Goal: Use online tool/utility: Utilize a website feature to perform a specific function

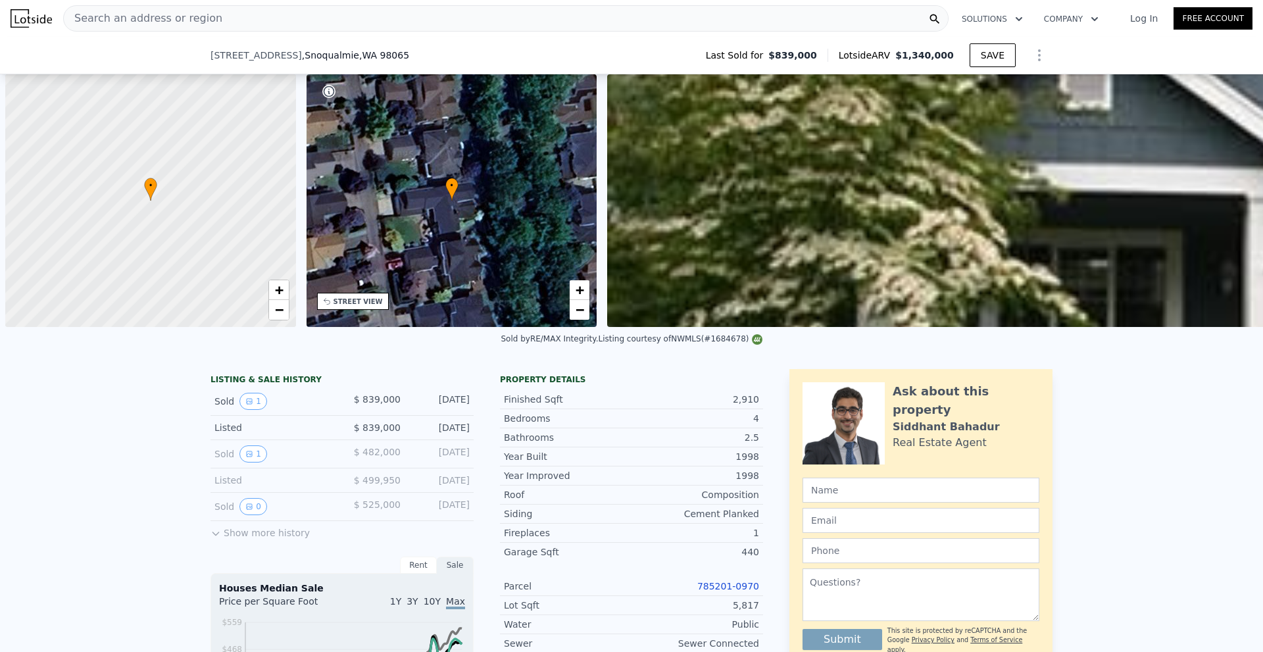
type input "1 %"
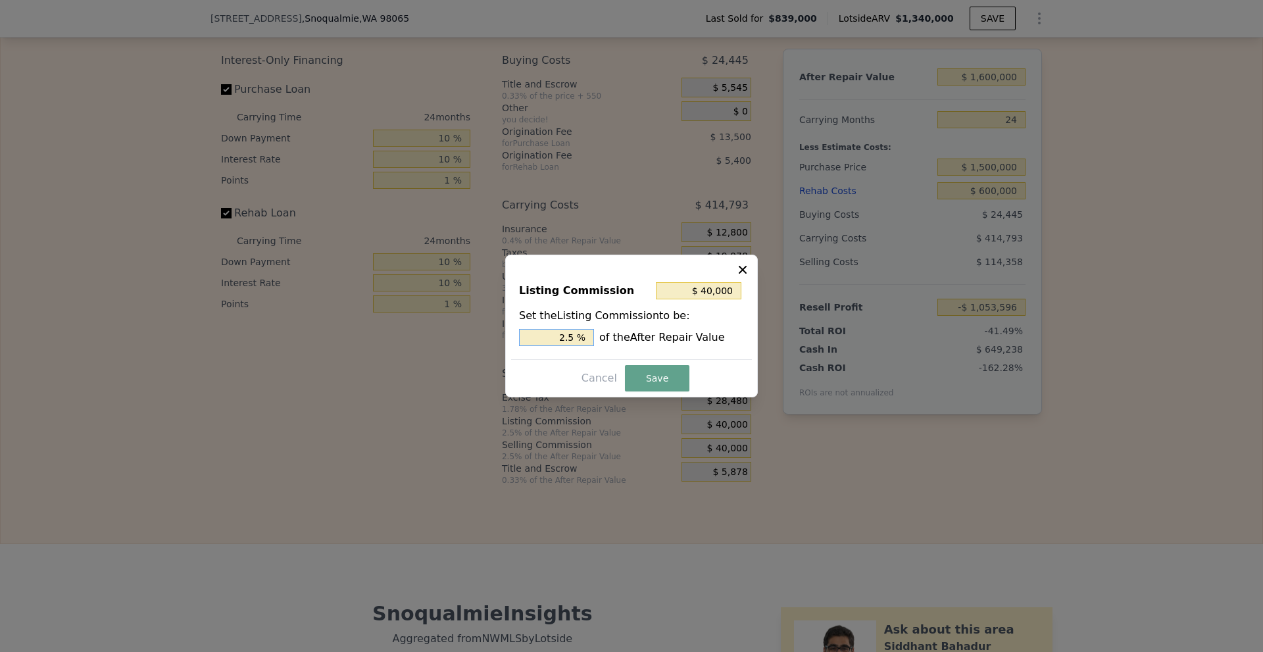
click at [568, 333] on input "2.5 %" at bounding box center [556, 337] width 75 height 17
type input "$ 24,000"
type input "1.5 %"
click at [654, 371] on button "Save" at bounding box center [657, 378] width 64 height 26
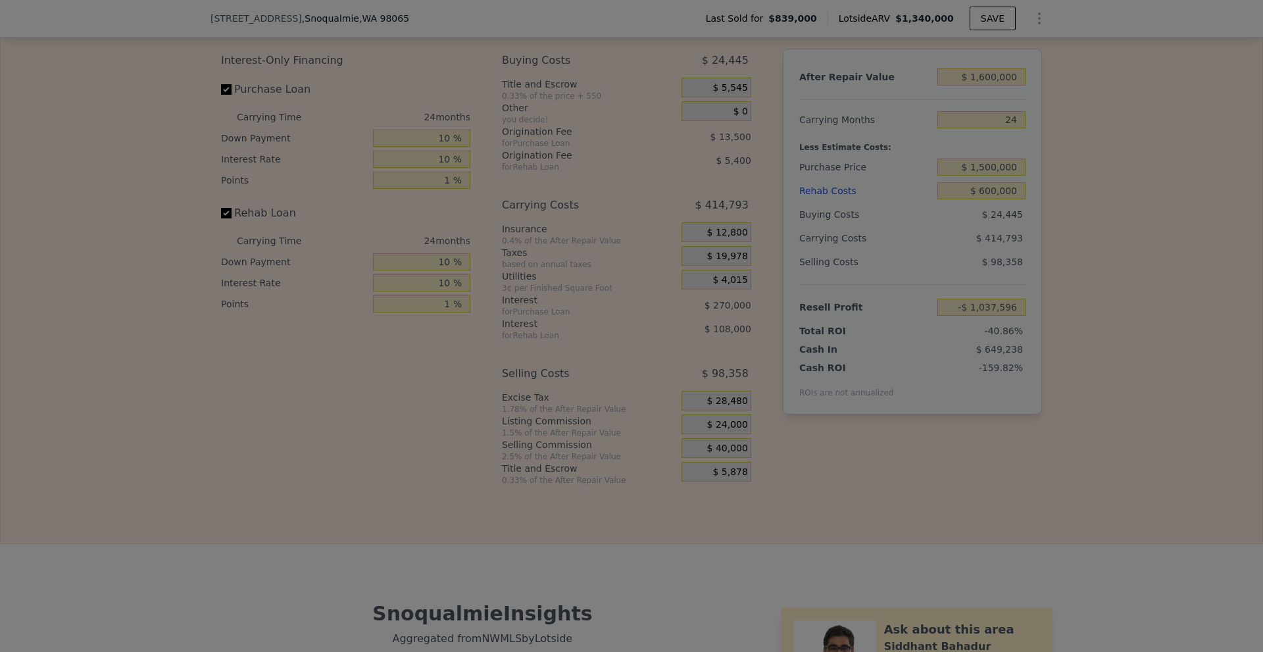
type input "-$ 1,037,596"
click at [1077, 233] on div at bounding box center [631, 326] width 1263 height 652
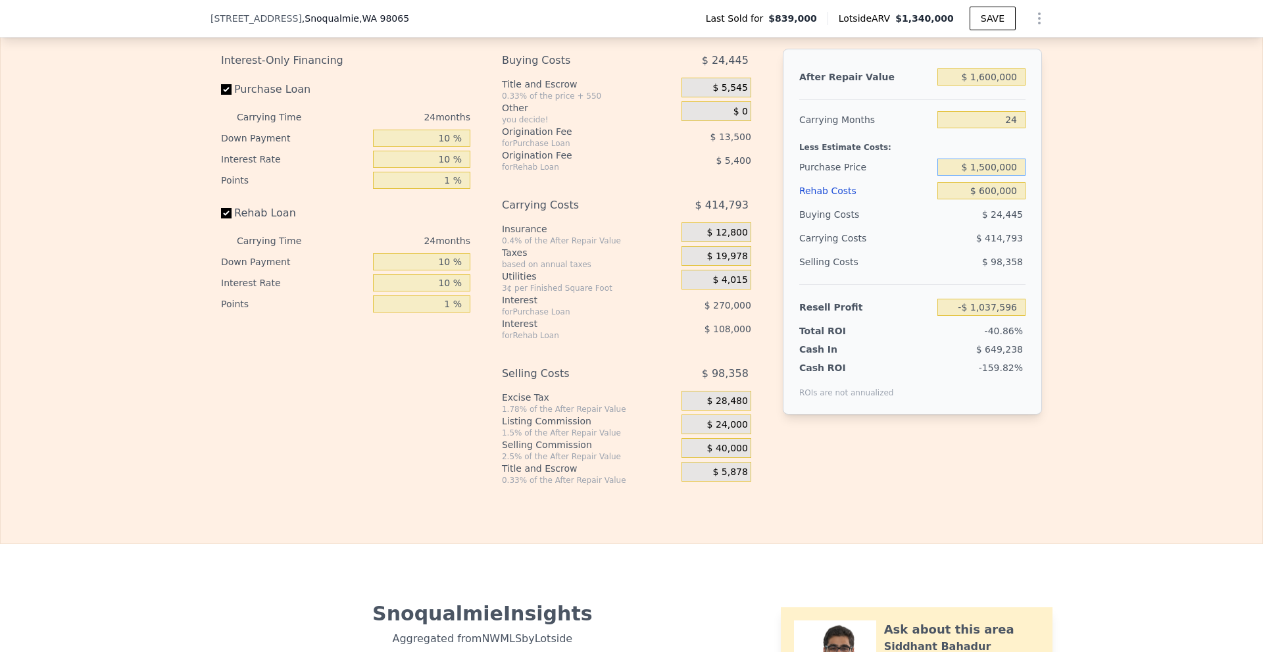
click at [986, 176] on input "$ 1,500,000" at bounding box center [981, 166] width 88 height 17
click at [988, 199] on input "$ 600,000" at bounding box center [981, 190] width 88 height 17
click at [1083, 212] on div "Edit the assumptions in yellow boxes. Input profit to calculate an offer price.…" at bounding box center [631, 240] width 1261 height 489
click at [985, 199] on input "$ 600,000" at bounding box center [981, 190] width 88 height 17
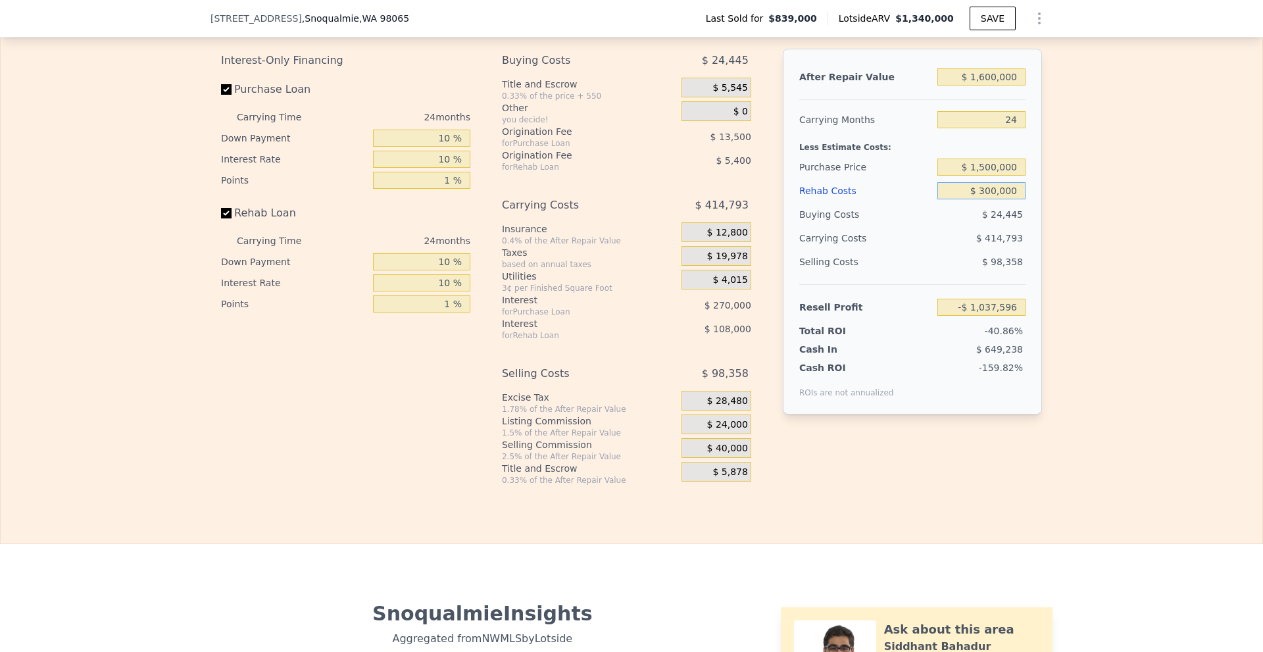
type input "$ 300,000"
click at [1084, 225] on div "Edit the assumptions in yellow boxes. Input profit to calculate an offer price.…" at bounding box center [631, 240] width 1261 height 489
type input "-$ 680,896"
drag, startPoint x: 974, startPoint y: 185, endPoint x: 1171, endPoint y: 187, distance: 196.6
click at [1171, 187] on div "Edit the assumptions in yellow boxes. Input profit to calculate an offer price.…" at bounding box center [631, 240] width 1261 height 489
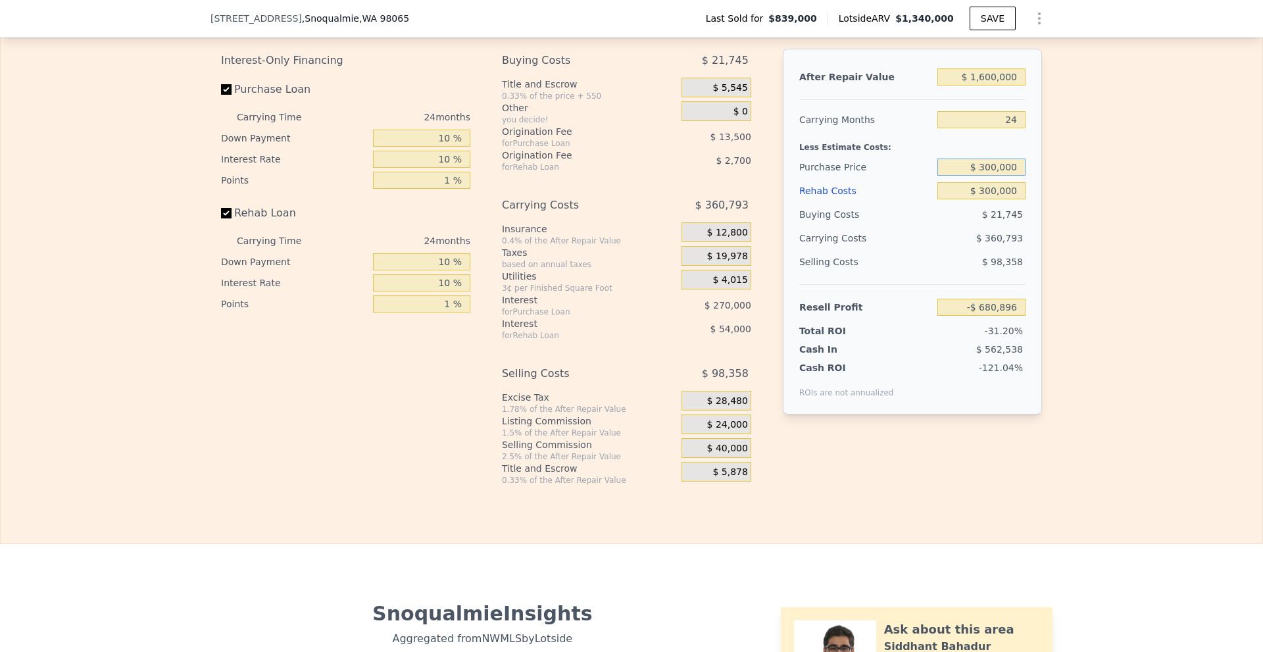
type input "$ 300,000"
type input "$ 749,900"
type input "$ 1,430,000"
type input "-$ 593,670"
type input "$ 1,430,000"
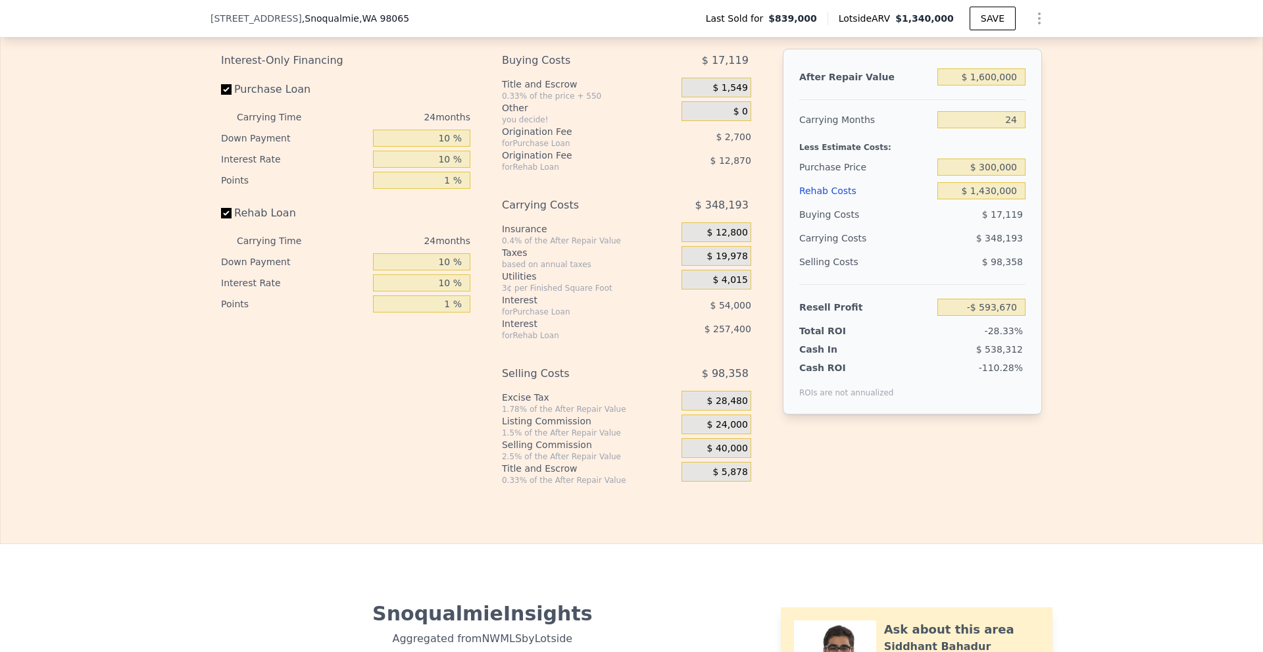
click at [1114, 172] on div "Edit the assumptions in yellow boxes. Input profit to calculate an offer price.…" at bounding box center [631, 240] width 1261 height 489
click at [441, 168] on input "10 %" at bounding box center [421, 159] width 97 height 17
type input "9 %"
type input "-$ 588,270"
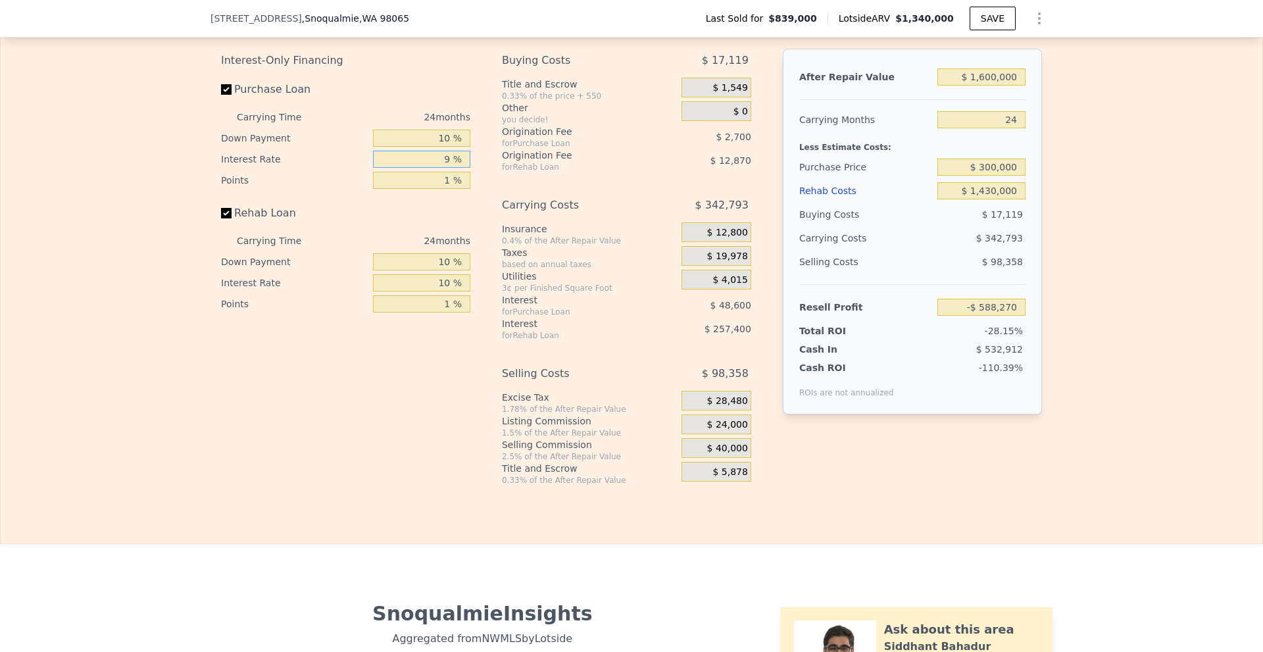
type input "9 %"
click at [1048, 281] on div "Edit the assumptions in yellow boxes. Input profit to calculate an offer price.…" at bounding box center [631, 240] width 1261 height 489
click at [444, 291] on input "10 %" at bounding box center [421, 282] width 97 height 17
type input "9 %"
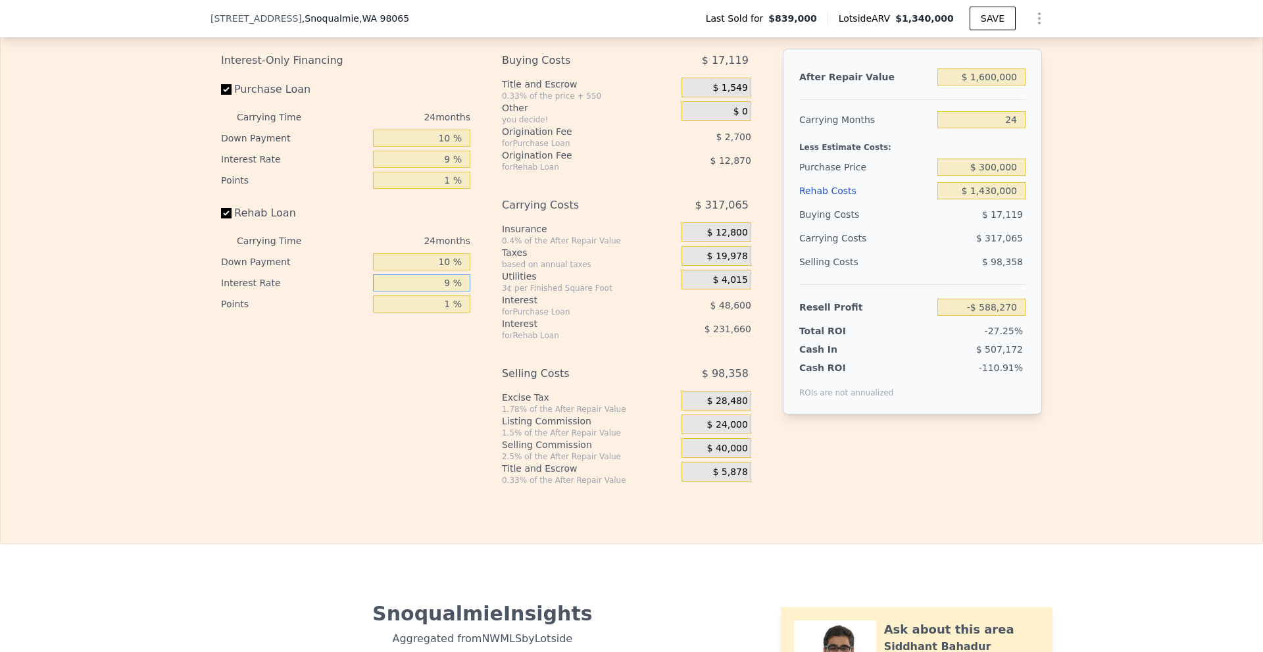
type input "-$ 562,542"
type input "9 %"
click at [1124, 347] on div "Edit the assumptions in yellow boxes. Input profit to calculate an offer price.…" at bounding box center [631, 240] width 1261 height 489
click at [1014, 128] on input "24" at bounding box center [981, 119] width 88 height 17
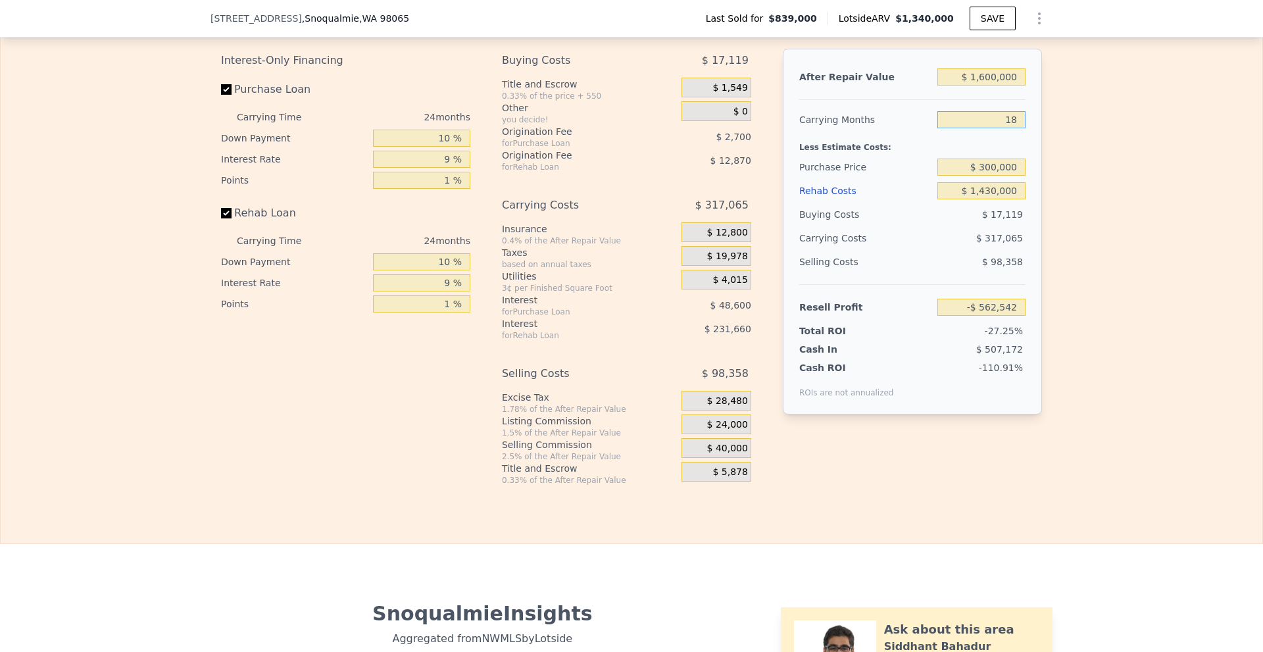
type input "18"
type input "-$ 483,276"
click at [1014, 128] on input "18" at bounding box center [981, 119] width 88 height 17
type input "12"
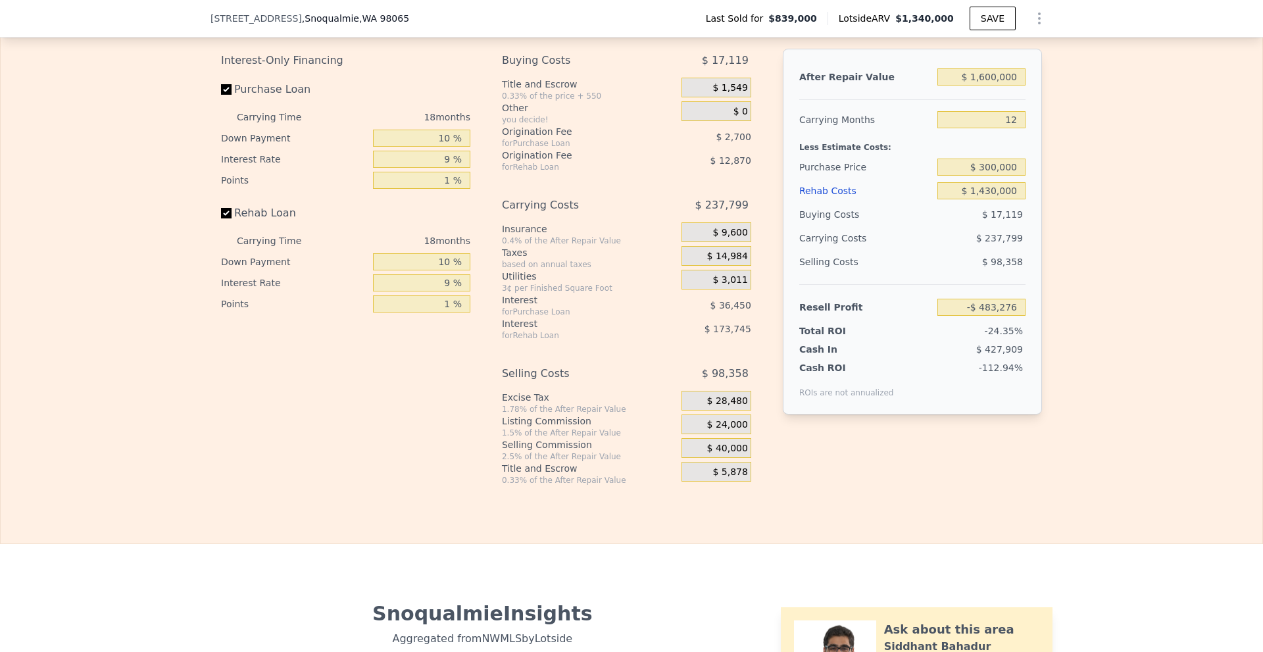
click at [1048, 147] on div "Edit the assumptions in yellow boxes. Input profit to calculate an offer price.…" at bounding box center [631, 240] width 1261 height 489
type input "-$ 404,010"
click at [985, 176] on input "$ 300,000" at bounding box center [981, 166] width 88 height 17
type input "$ 100,000"
click at [1100, 197] on div "Edit the assumptions in yellow boxes. Input profit to calculate an offer price.…" at bounding box center [631, 240] width 1261 height 489
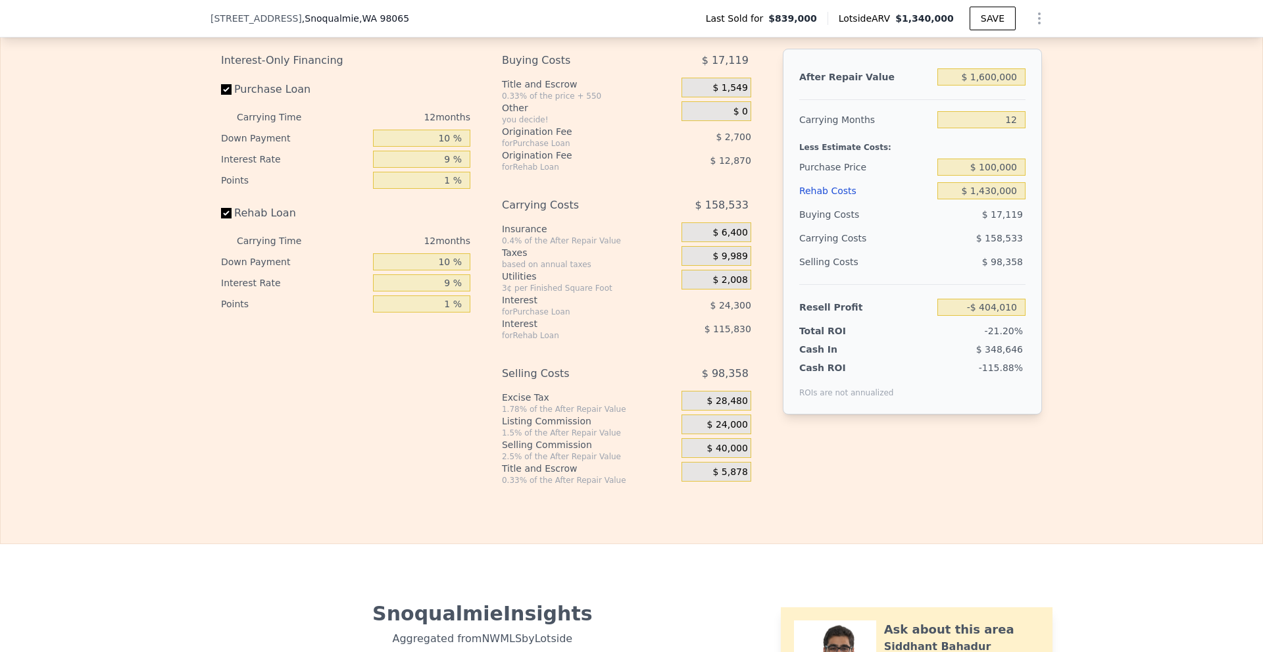
type input "-$ 185,344"
click at [985, 176] on input "$ 100,000" at bounding box center [981, 166] width 88 height 17
type input "$ 300,000"
click at [1050, 193] on div "Edit the assumptions in yellow boxes. Input profit to calculate an offer price.…" at bounding box center [631, 240] width 1261 height 489
type input "-$ 404,010"
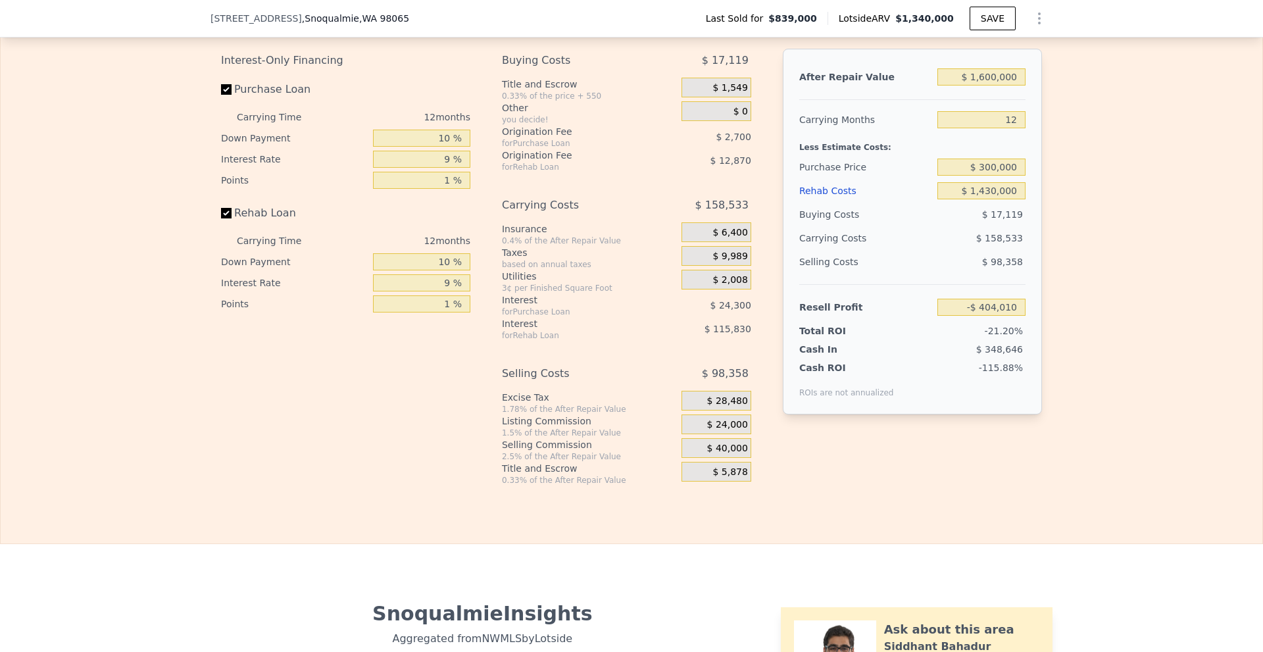
type input "$ 1,340,000"
type input "6"
type input "$ 0"
type input "$ 339,417"
